Goal: Navigation & Orientation: Find specific page/section

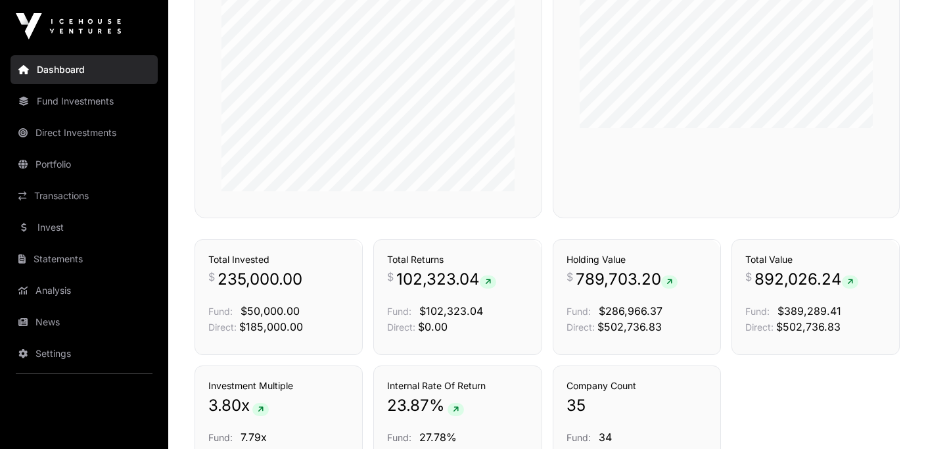
scroll to position [818, 0]
click at [490, 281] on icon at bounding box center [488, 281] width 6 height 8
click at [490, 239] on div "Transactions" at bounding box center [505, 218] width 90 height 39
click at [501, 222] on link "Transactions" at bounding box center [501, 215] width 55 height 13
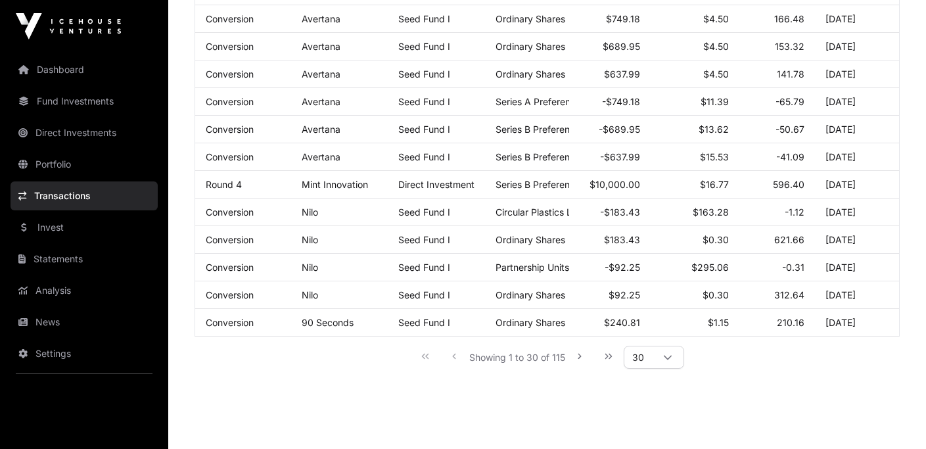
scroll to position [746, 0]
click at [579, 360] on icon "Next Page" at bounding box center [579, 356] width 3 height 5
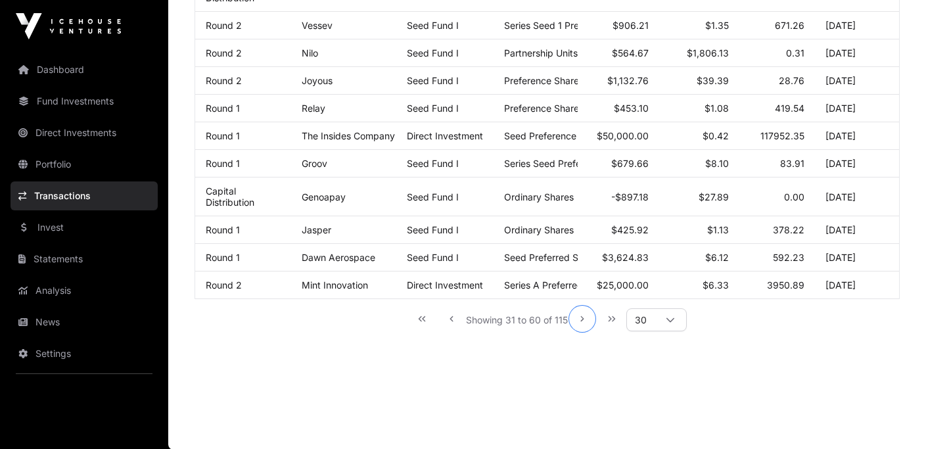
scroll to position [872, 0]
click at [580, 319] on icon "Next Page" at bounding box center [582, 318] width 9 height 9
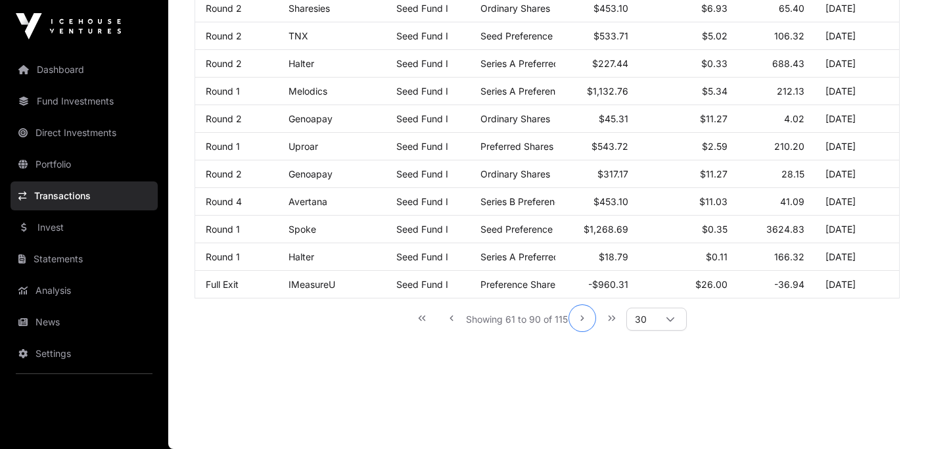
scroll to position [766, 0]
click at [580, 319] on icon "Next Page" at bounding box center [582, 318] width 9 height 9
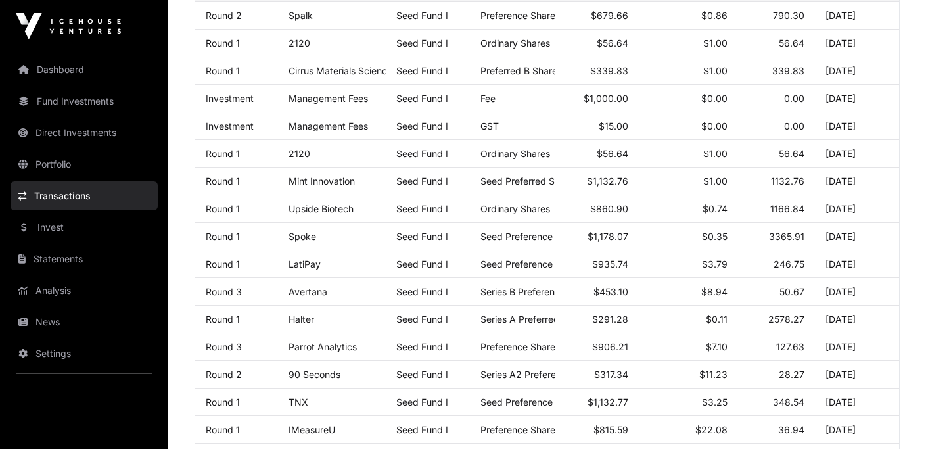
scroll to position [0, 0]
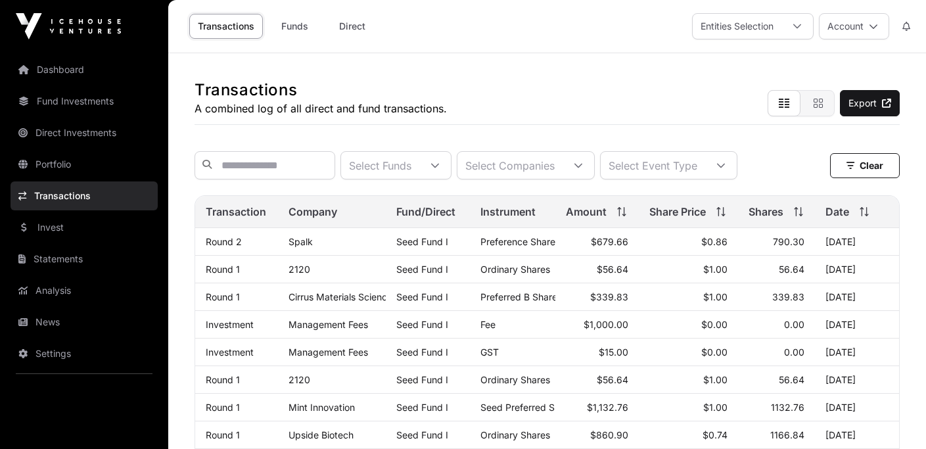
click at [75, 69] on link "Dashboard" at bounding box center [84, 69] width 147 height 29
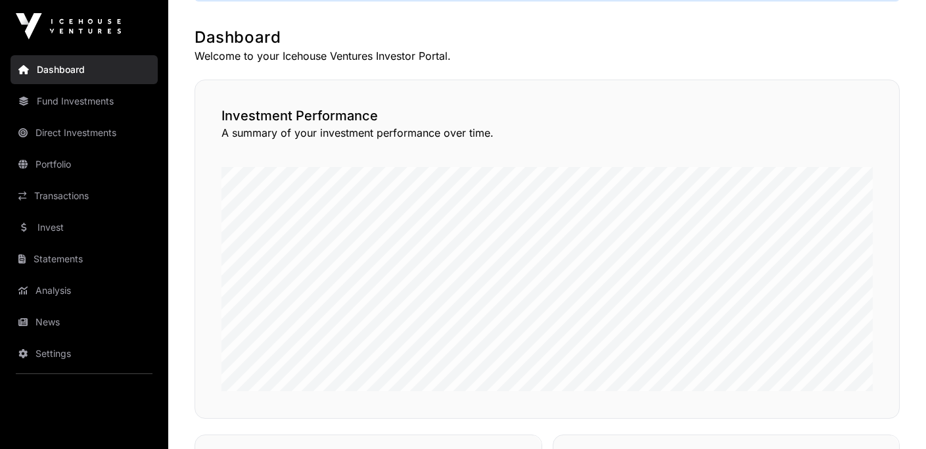
scroll to position [301, 0]
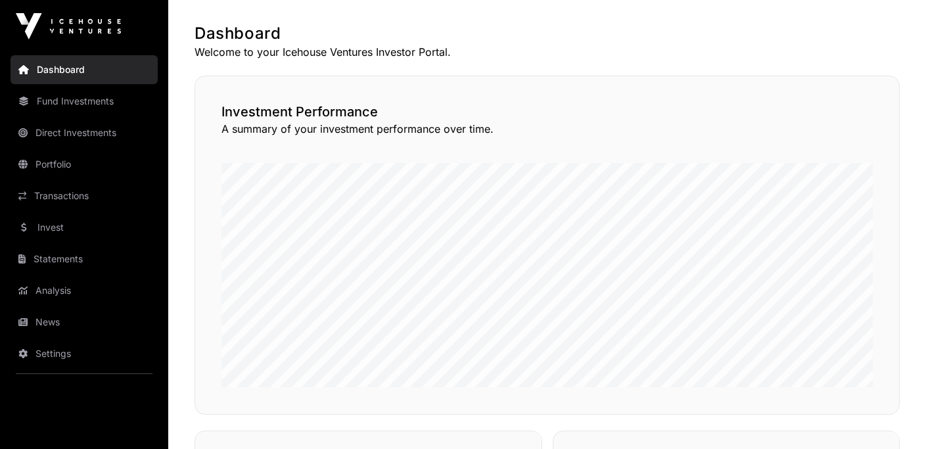
click at [66, 158] on link "Portfolio" at bounding box center [84, 164] width 147 height 29
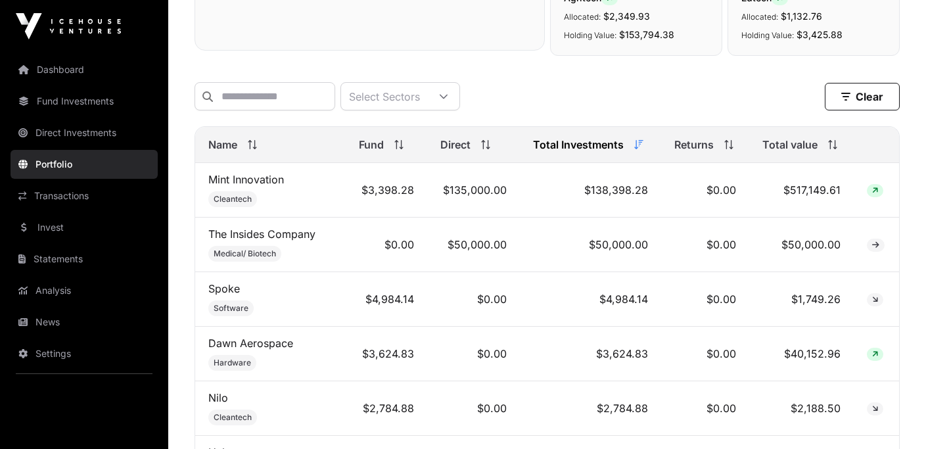
scroll to position [488, 0]
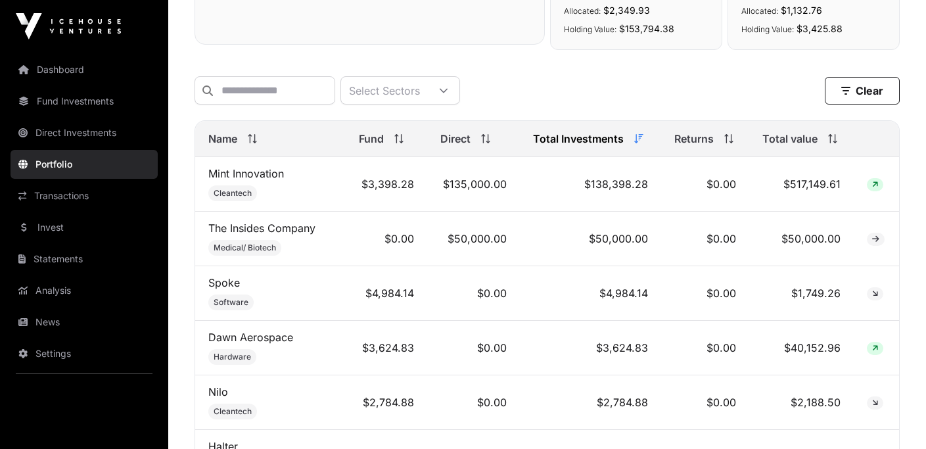
click at [879, 246] on span at bounding box center [876, 239] width 18 height 13
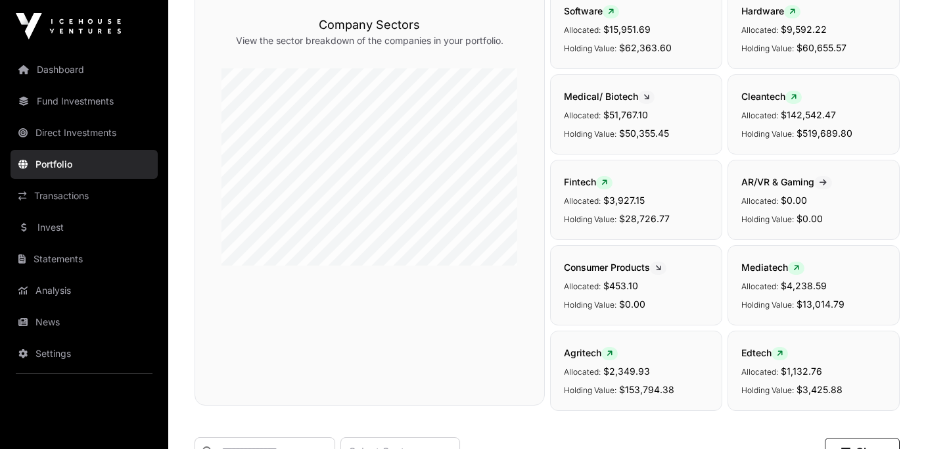
scroll to position [0, 0]
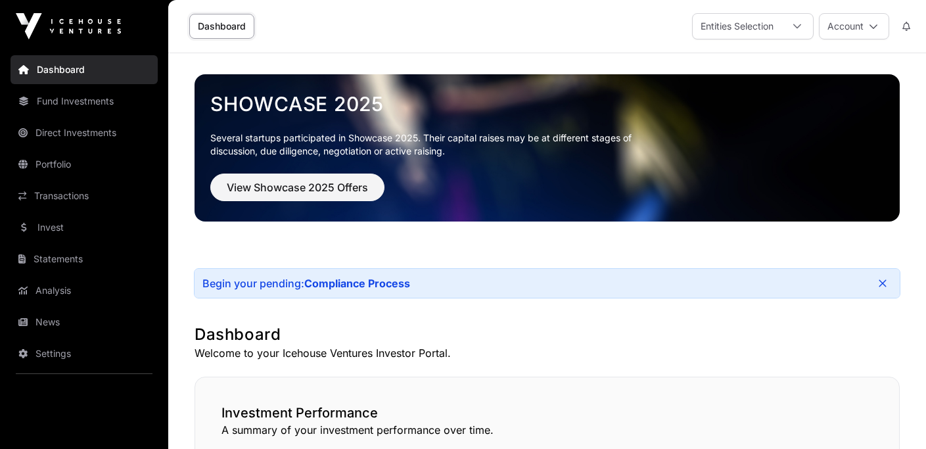
scroll to position [301, 0]
